Goal: Information Seeking & Learning: Learn about a topic

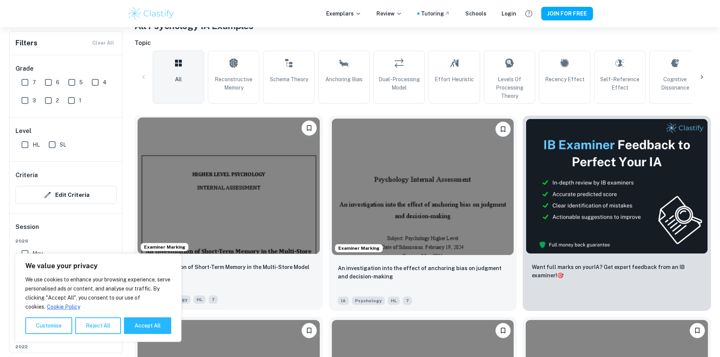
scroll to position [160, 0]
click at [186, 165] on img at bounding box center [229, 186] width 182 height 136
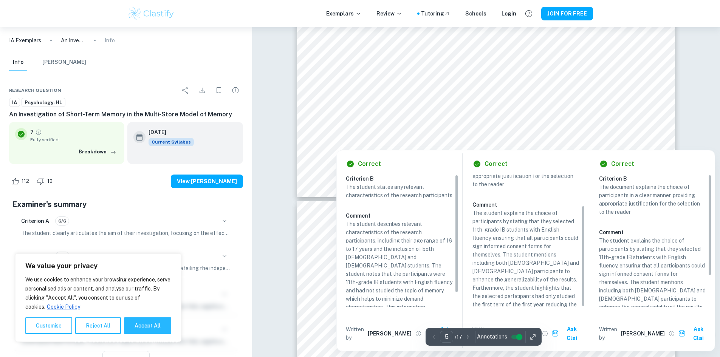
scroll to position [40, 0]
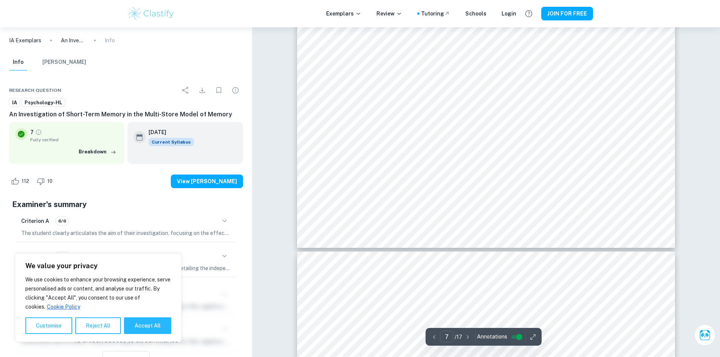
type input "8"
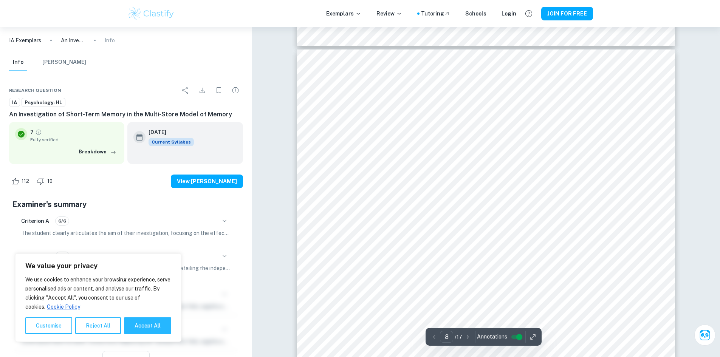
scroll to position [3628, 0]
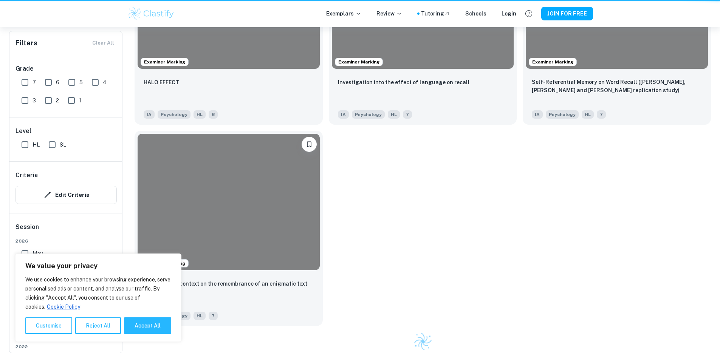
scroll to position [160, 0]
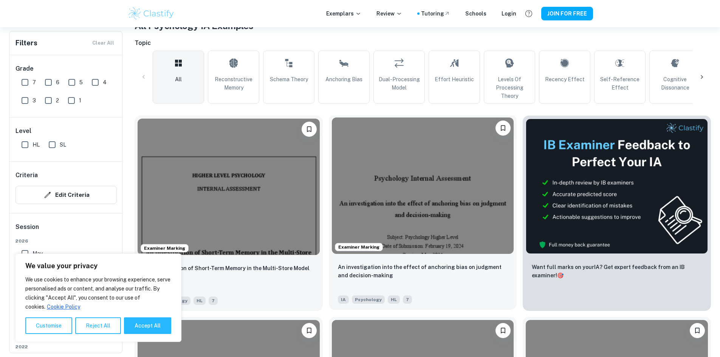
click at [369, 214] on img at bounding box center [423, 186] width 182 height 136
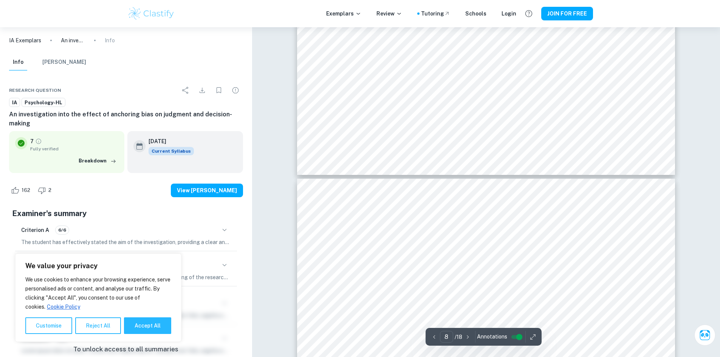
type input "7"
